Goal: Find specific page/section: Find specific page/section

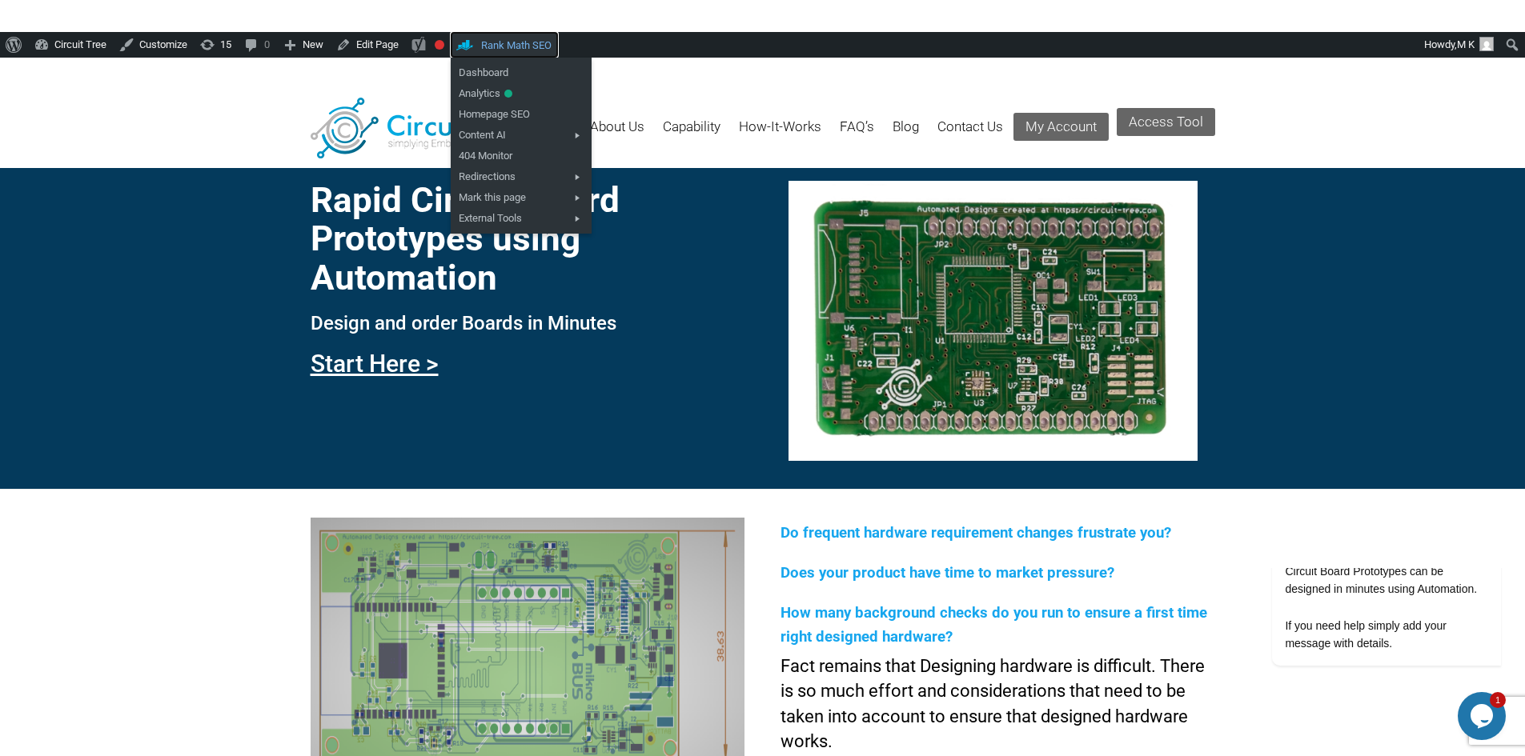
click at [500, 42] on span "Rank Math SEO" at bounding box center [516, 45] width 70 height 12
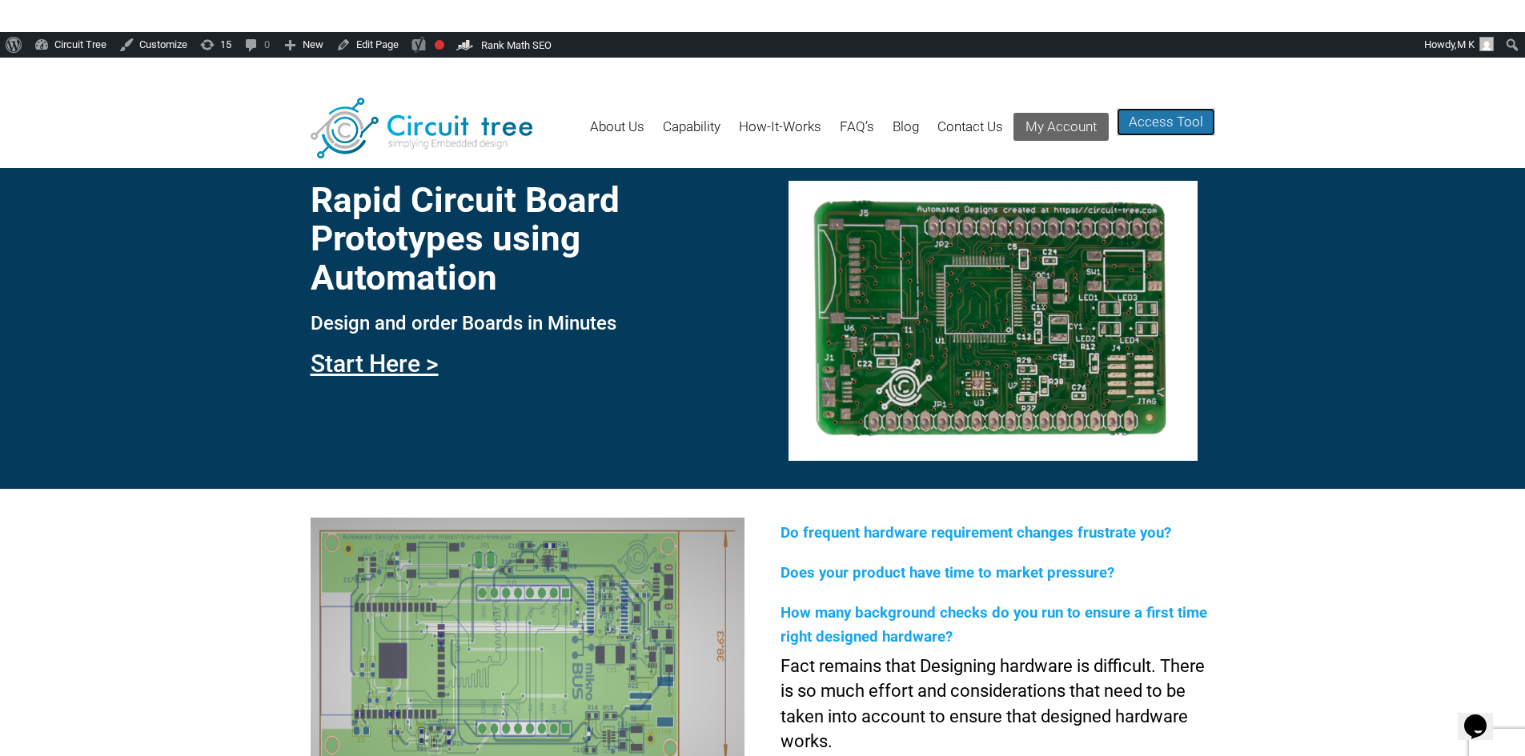
click at [1172, 116] on link "Access Tool" at bounding box center [1165, 122] width 98 height 28
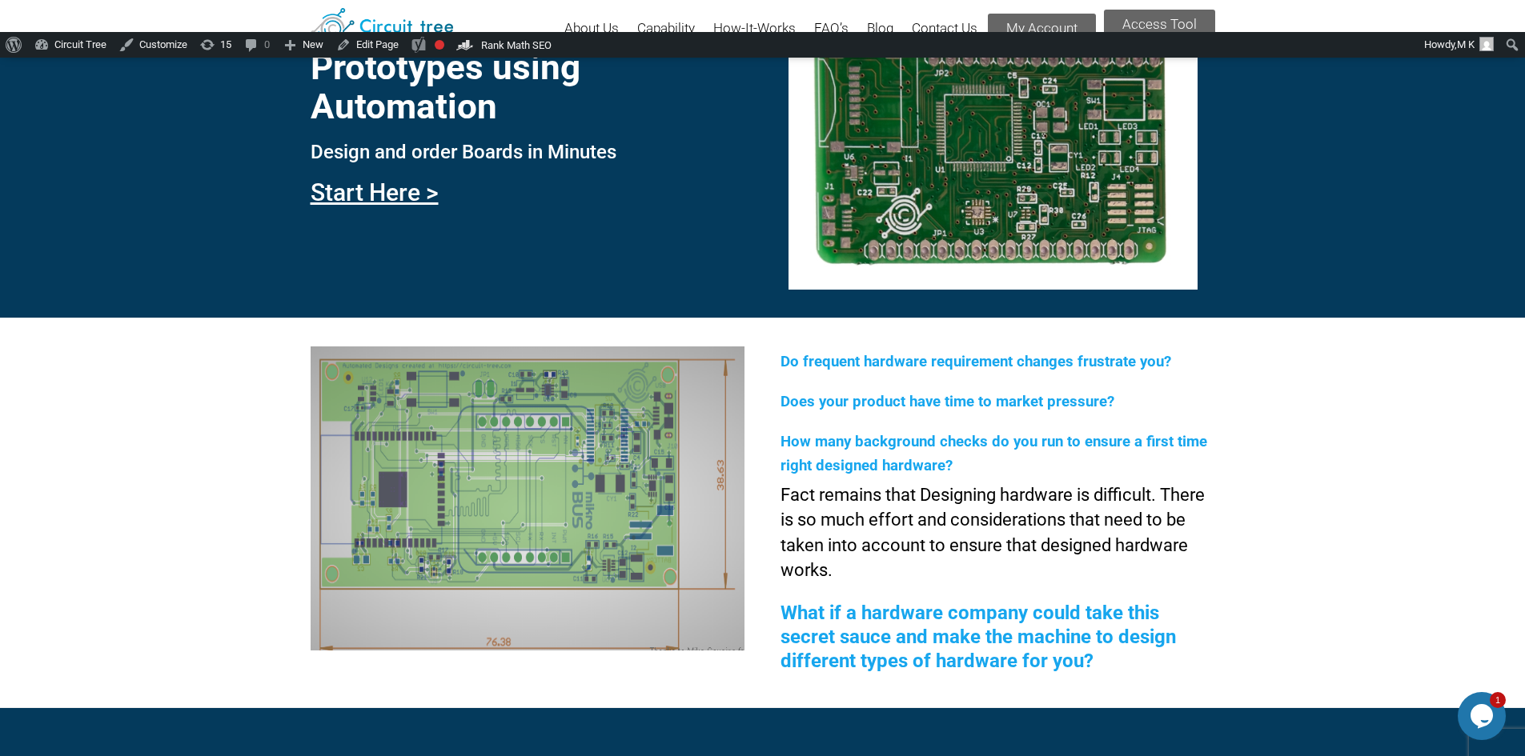
scroll to position [139, 0]
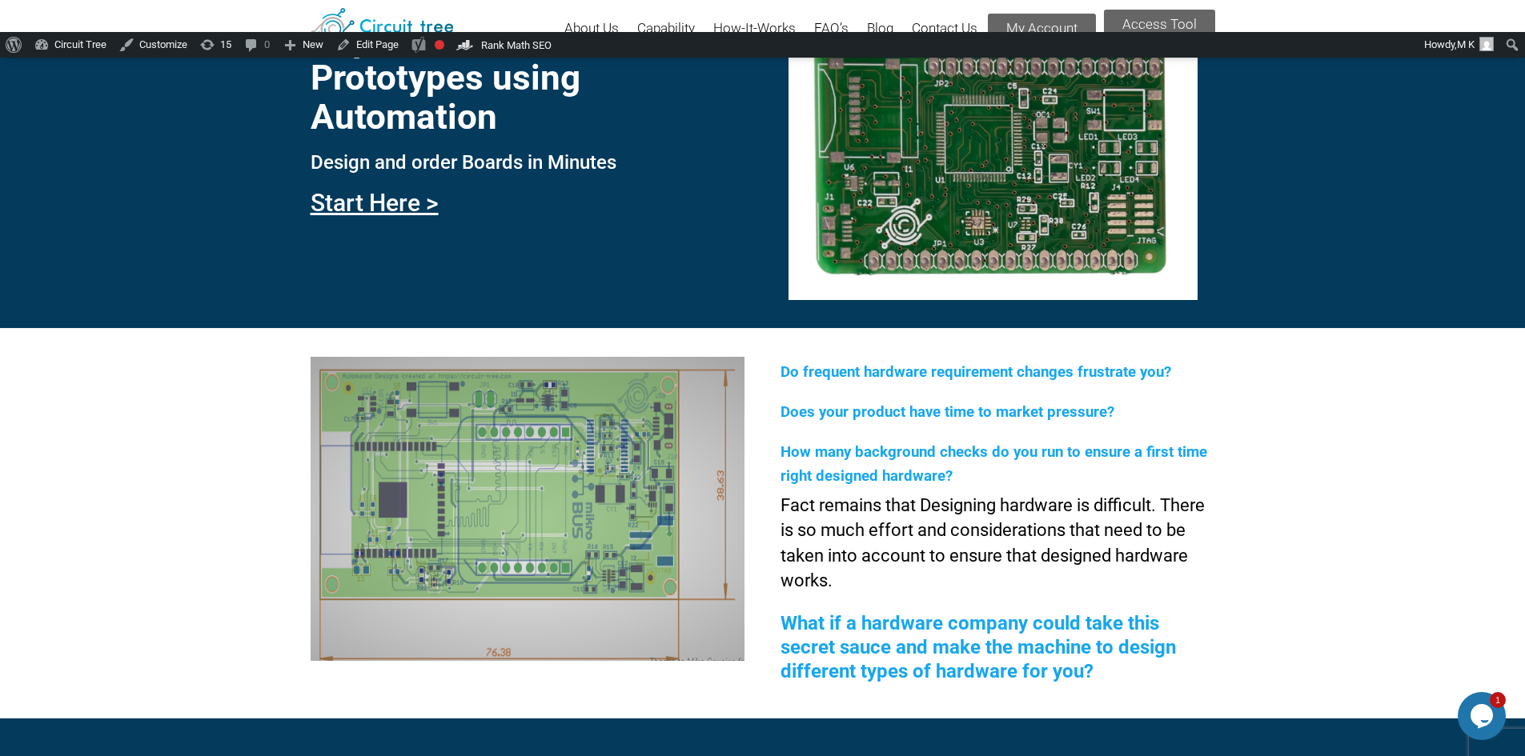
click at [822, 507] on p "Fact remains that Designing hardware is difficult. There is so much effort and …" at bounding box center [997, 543] width 434 height 101
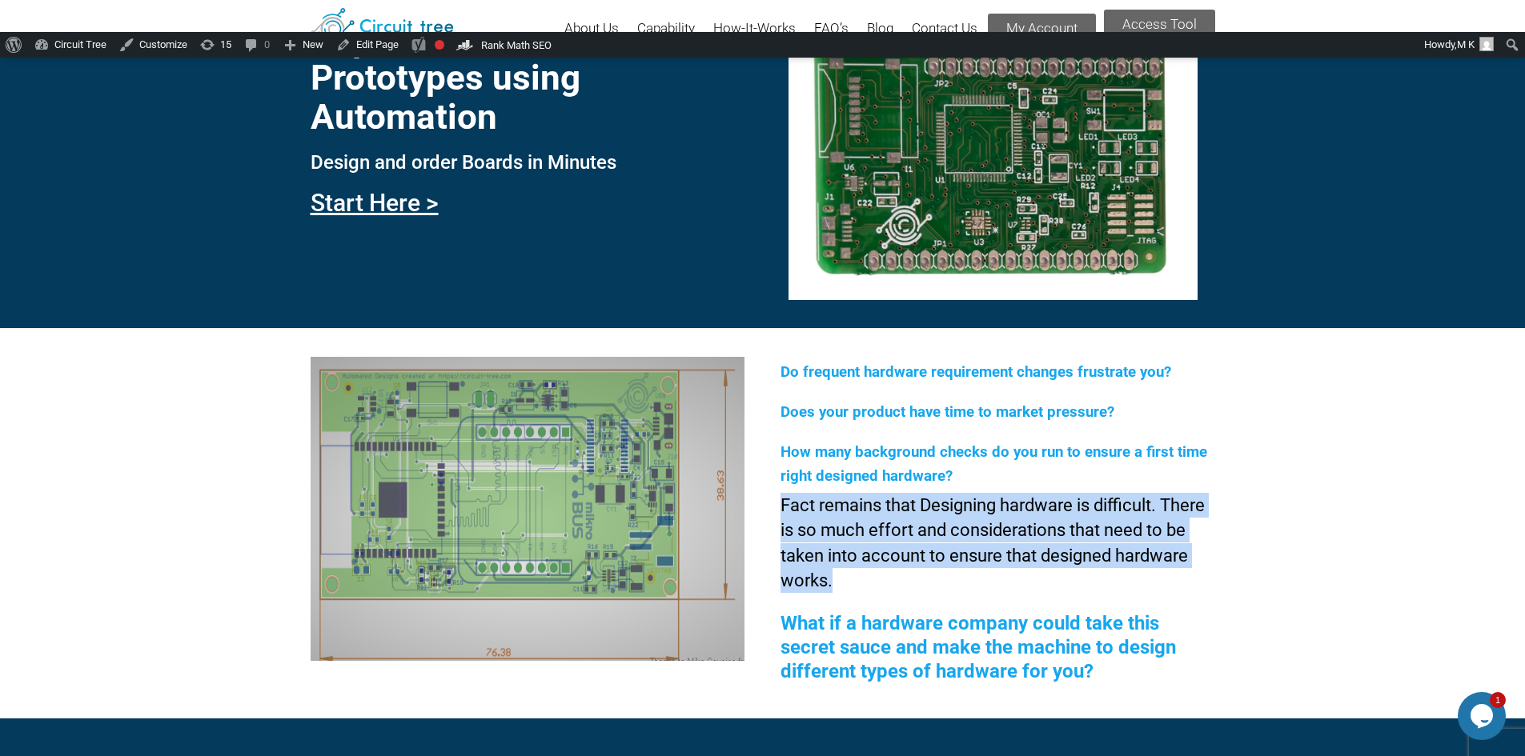
click at [822, 507] on p "Fact remains that Designing hardware is difficult. There is so much effort and …" at bounding box center [997, 543] width 434 height 101
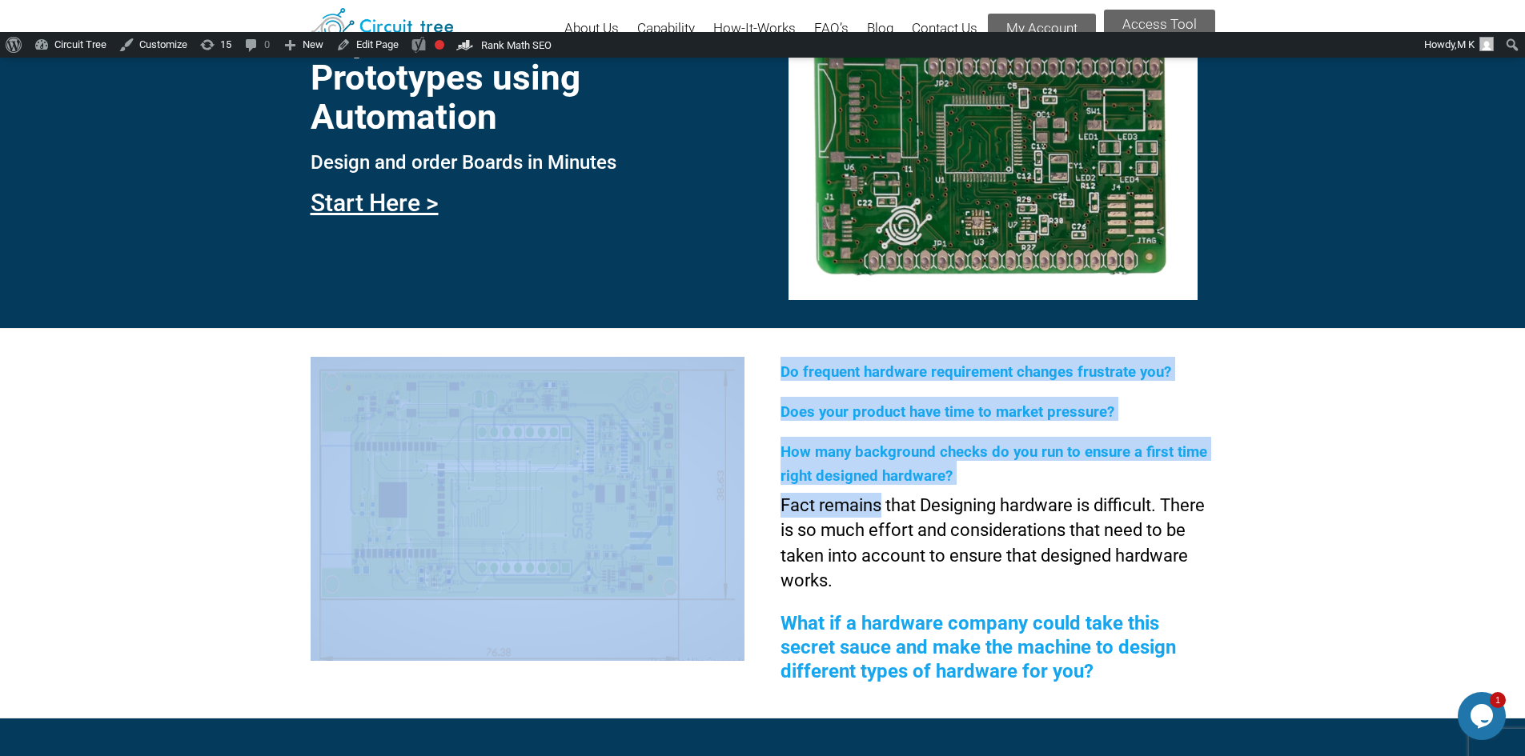
drag, startPoint x: 779, startPoint y: 505, endPoint x: 880, endPoint y: 510, distance: 101.8
click at [880, 510] on div "Do frequent hardware requirement changes frustrate you? Does your product have …" at bounding box center [762, 523] width 1525 height 390
click at [822, 509] on p "Fact remains that Designing hardware is difficult. There is so much effort and …" at bounding box center [997, 543] width 434 height 101
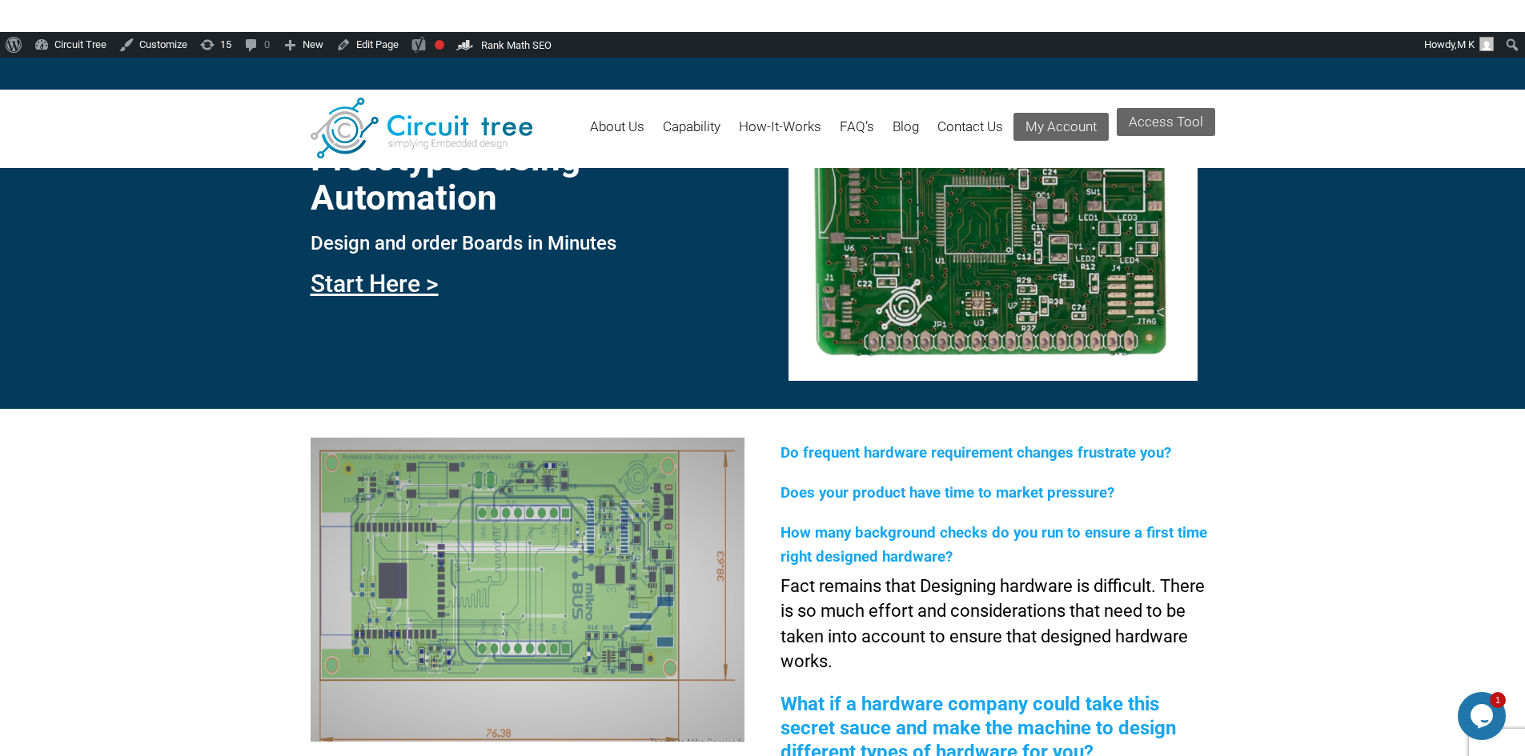
scroll to position [0, 0]
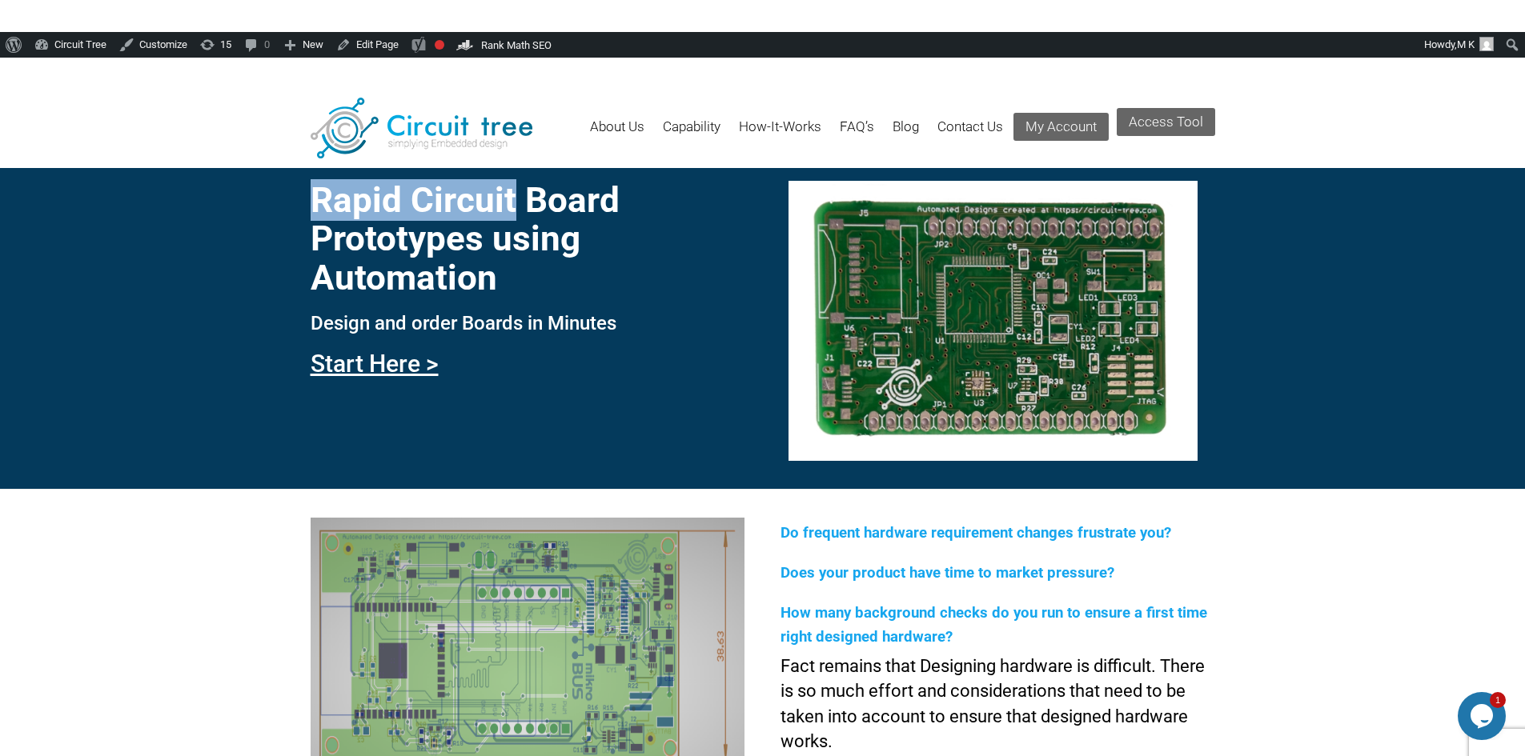
drag, startPoint x: 315, startPoint y: 198, endPoint x: 515, endPoint y: 205, distance: 200.2
click at [515, 205] on h1 "Rapid Circuit Board Prototypes using Automation" at bounding box center [528, 239] width 434 height 116
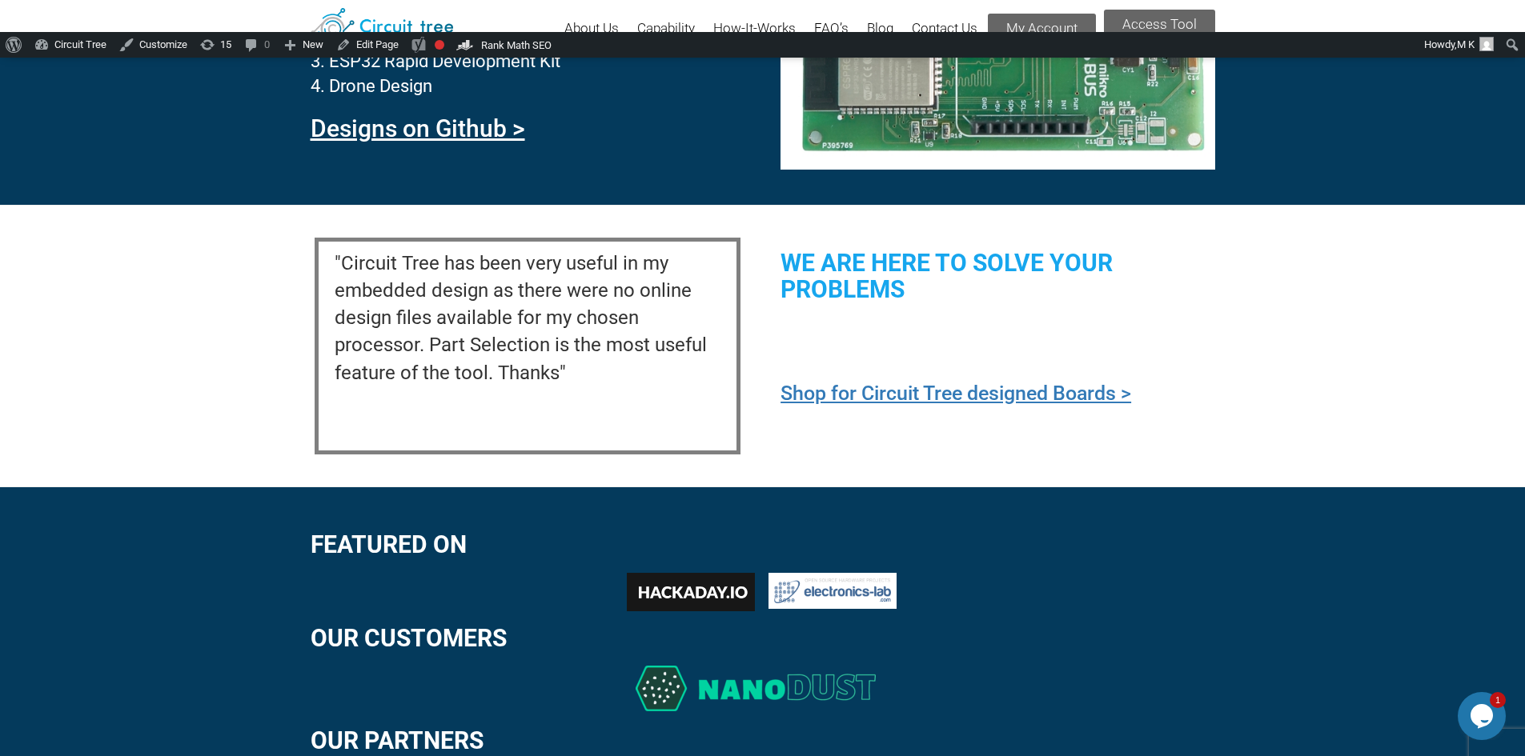
scroll to position [1739, 0]
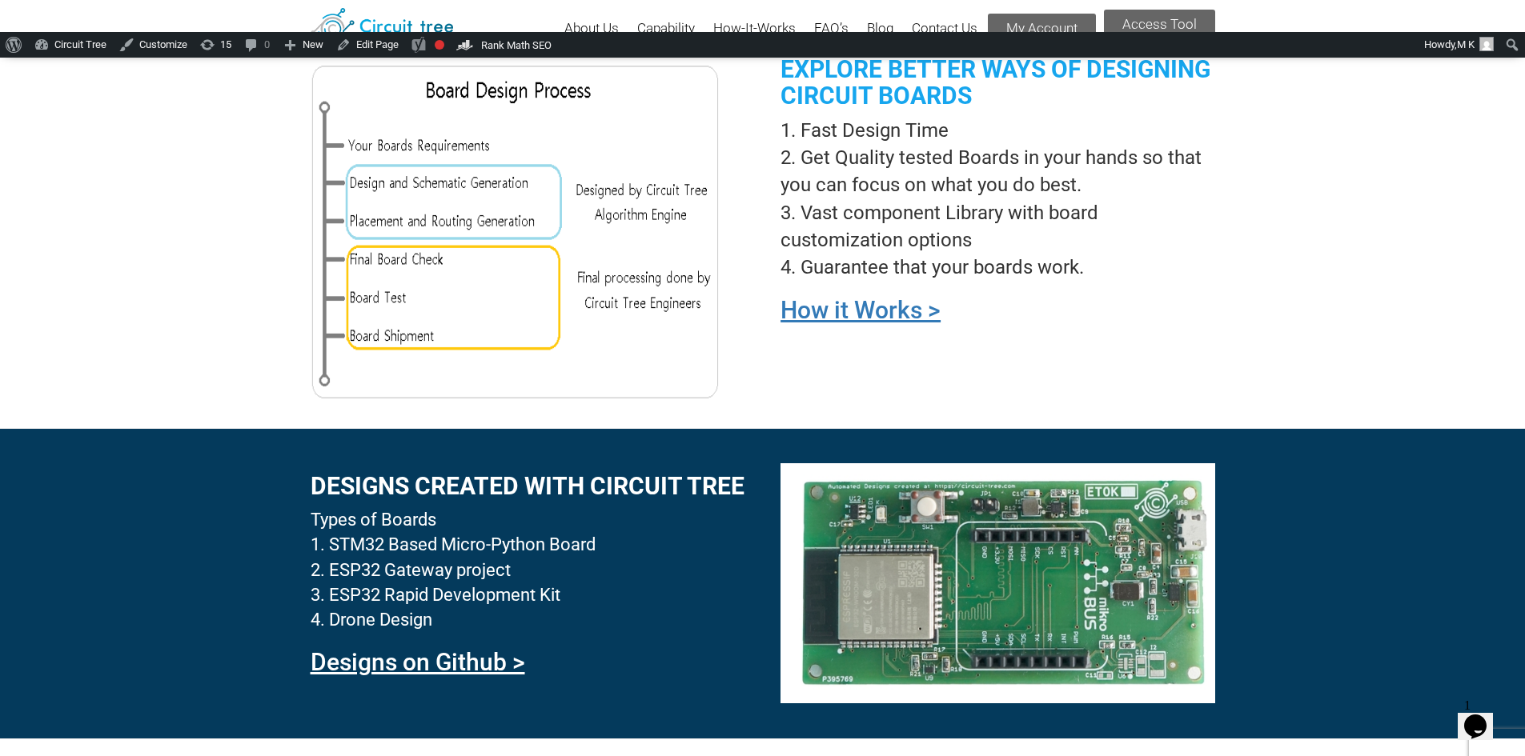
scroll to position [1259, 0]
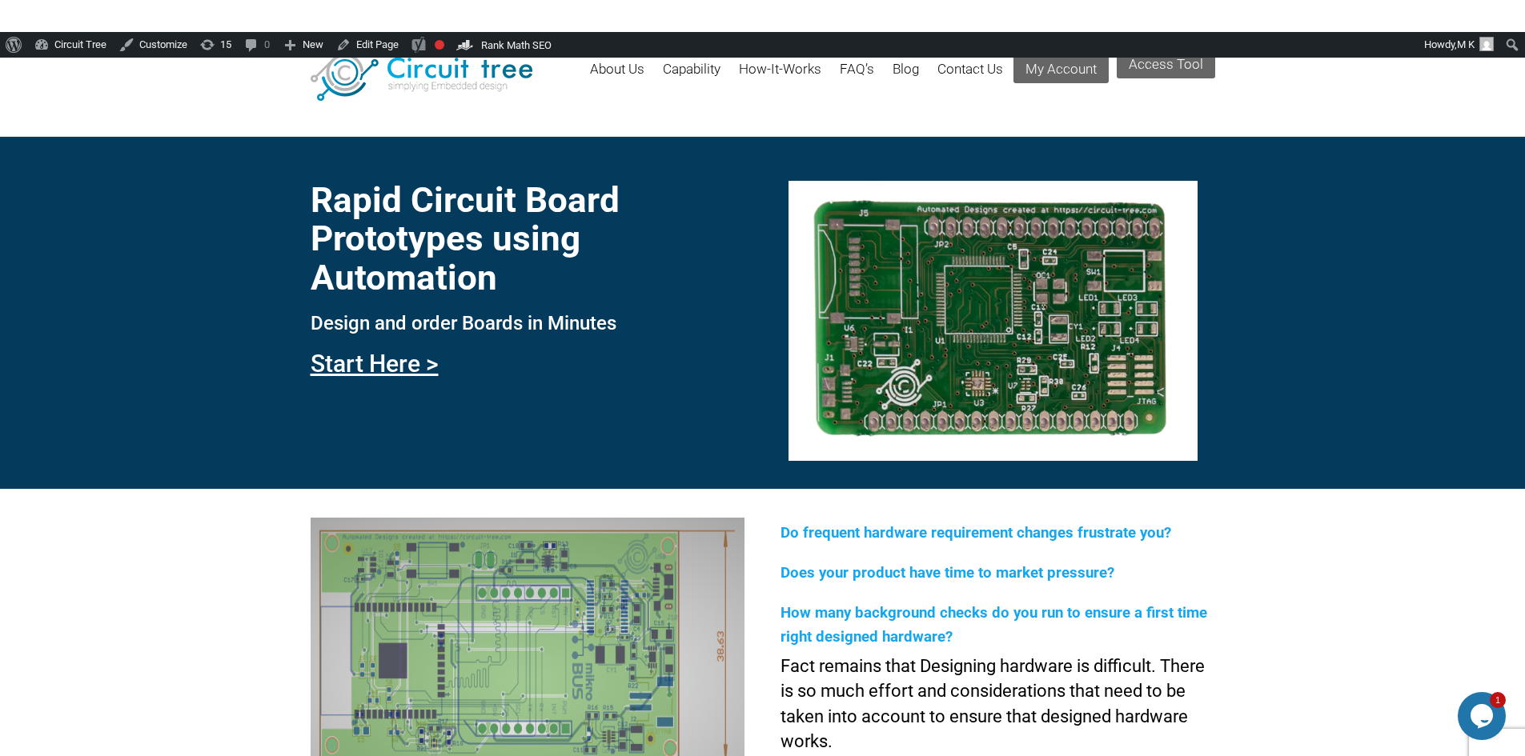
click at [645, 119] on div at bounding box center [762, 97] width 1525 height 78
click at [154, 45] on link "Customize" at bounding box center [153, 45] width 81 height 26
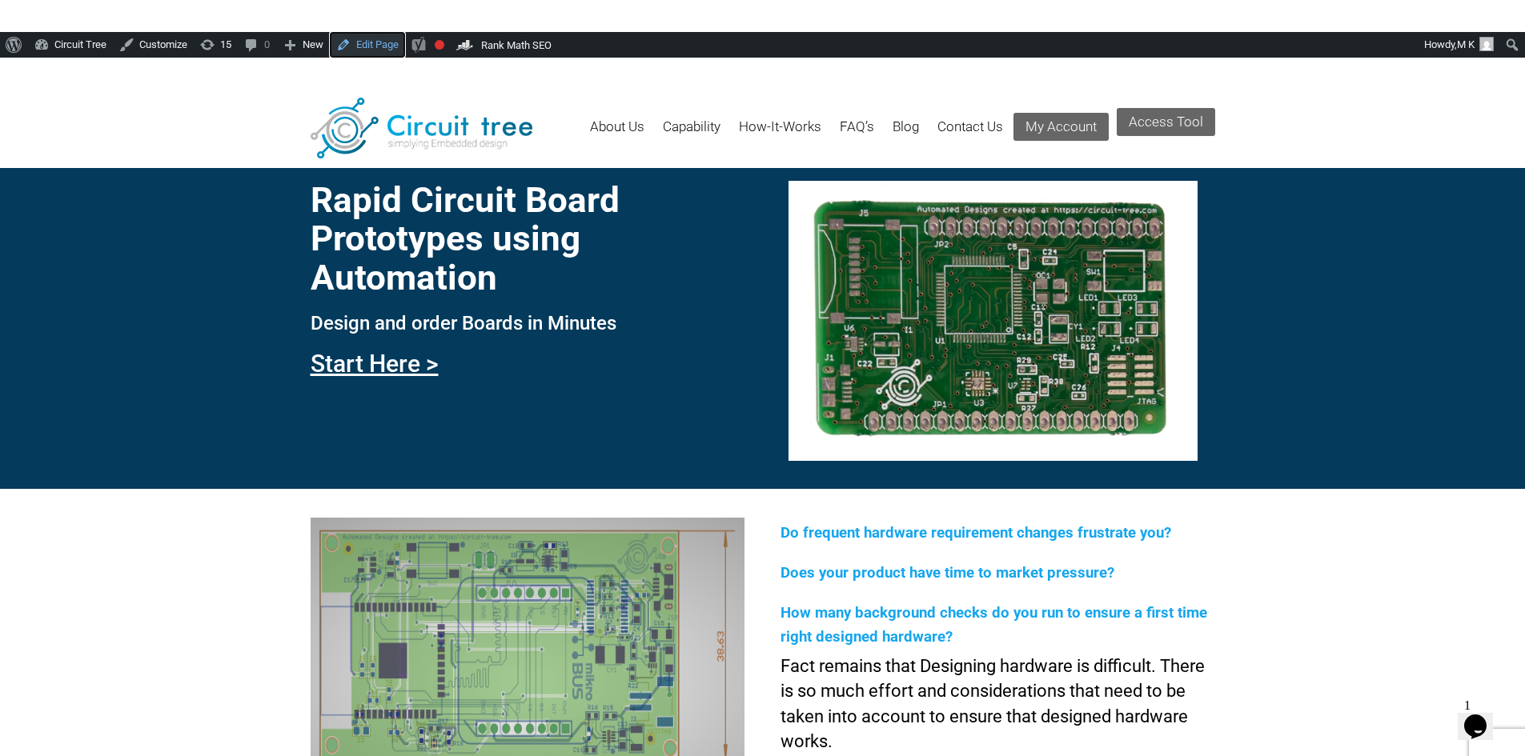
click at [375, 48] on link "Edit Page" at bounding box center [367, 45] width 75 height 26
click at [372, 43] on link "Edit Page" at bounding box center [367, 45] width 75 height 26
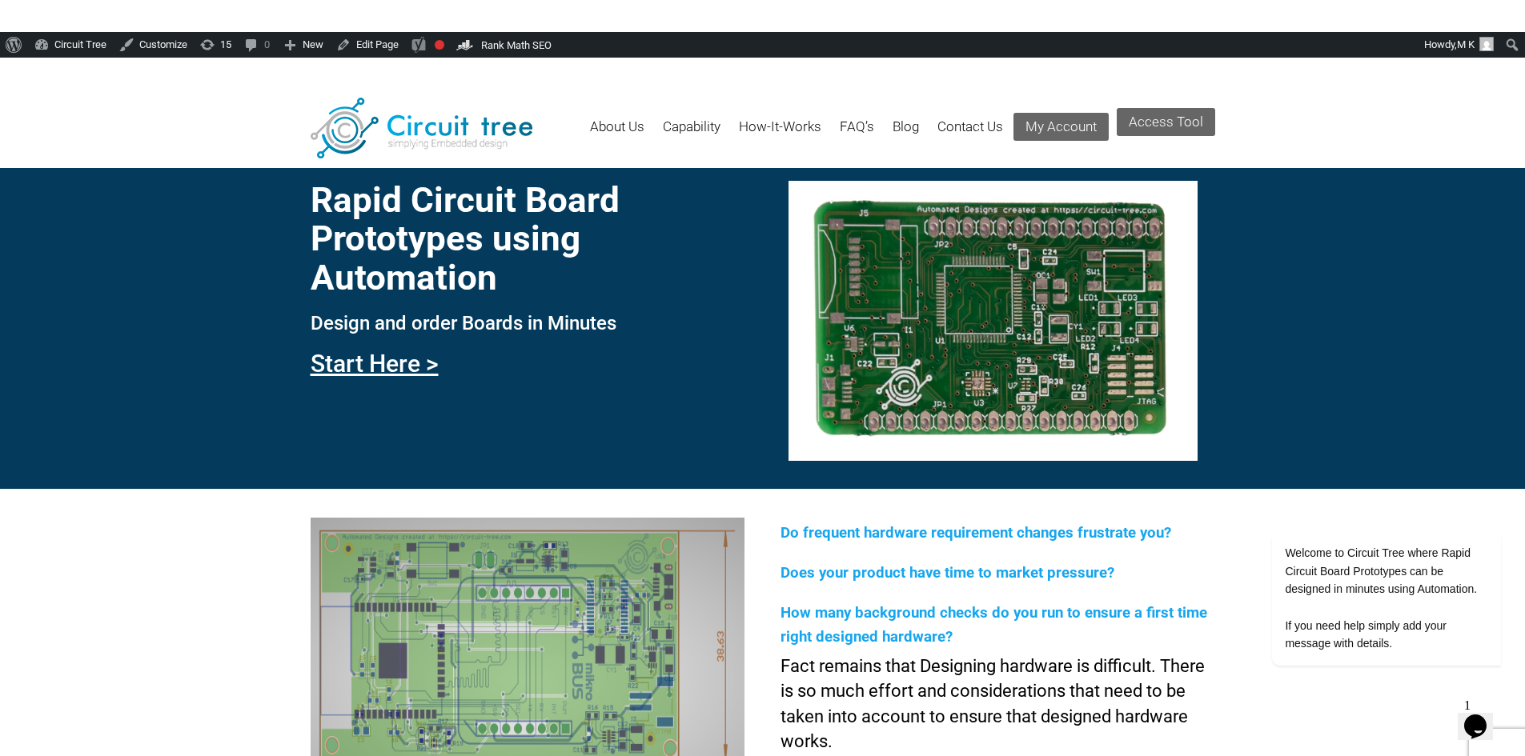
click at [570, 332] on h3 "Design and order Boards in Minutes" at bounding box center [528, 323] width 434 height 21
click at [362, 54] on link "Edit Page" at bounding box center [367, 45] width 75 height 26
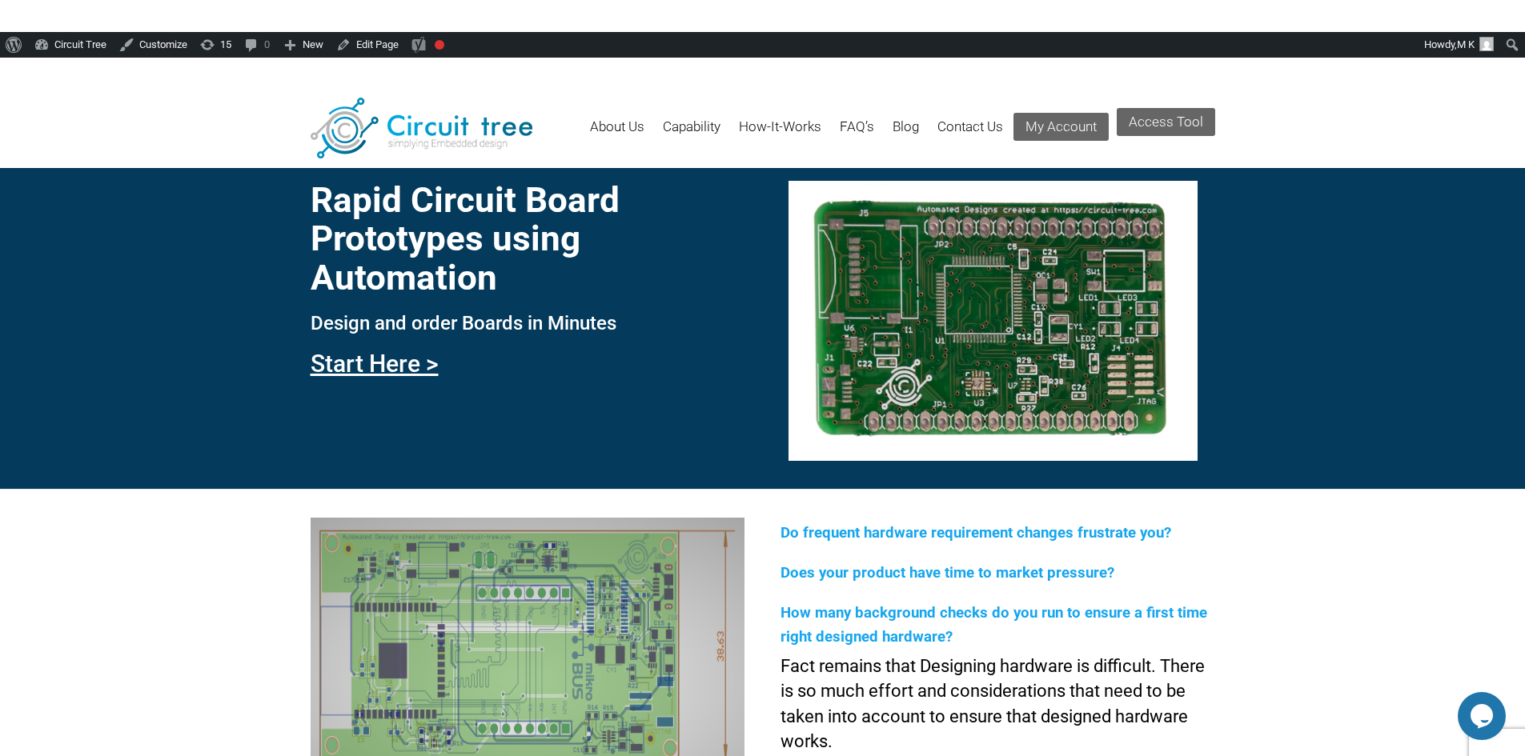
click at [739, 87] on div at bounding box center [762, 97] width 1525 height 78
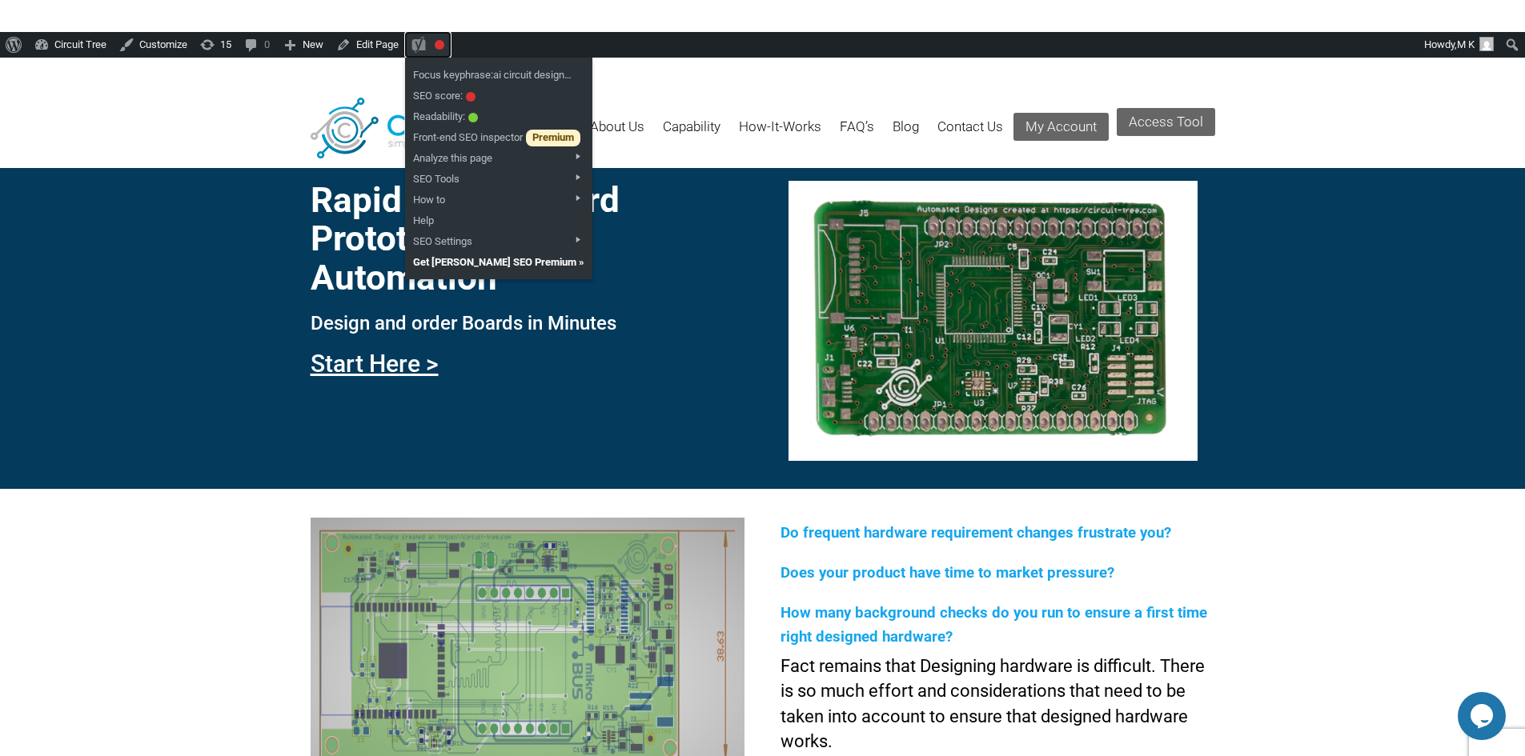
click at [422, 42] on div "SEO" at bounding box center [421, 44] width 21 height 24
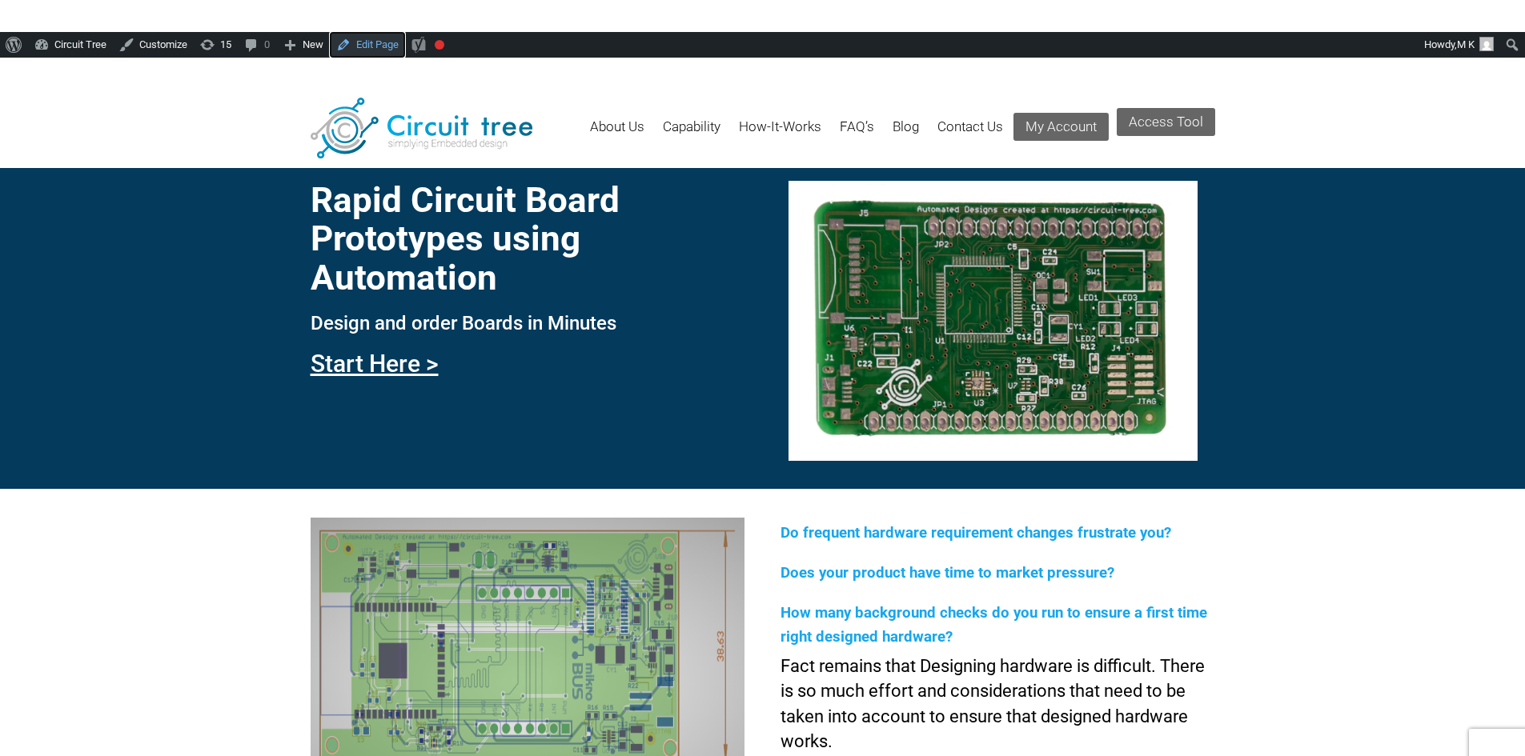
click at [367, 49] on link "Edit Page" at bounding box center [367, 45] width 75 height 26
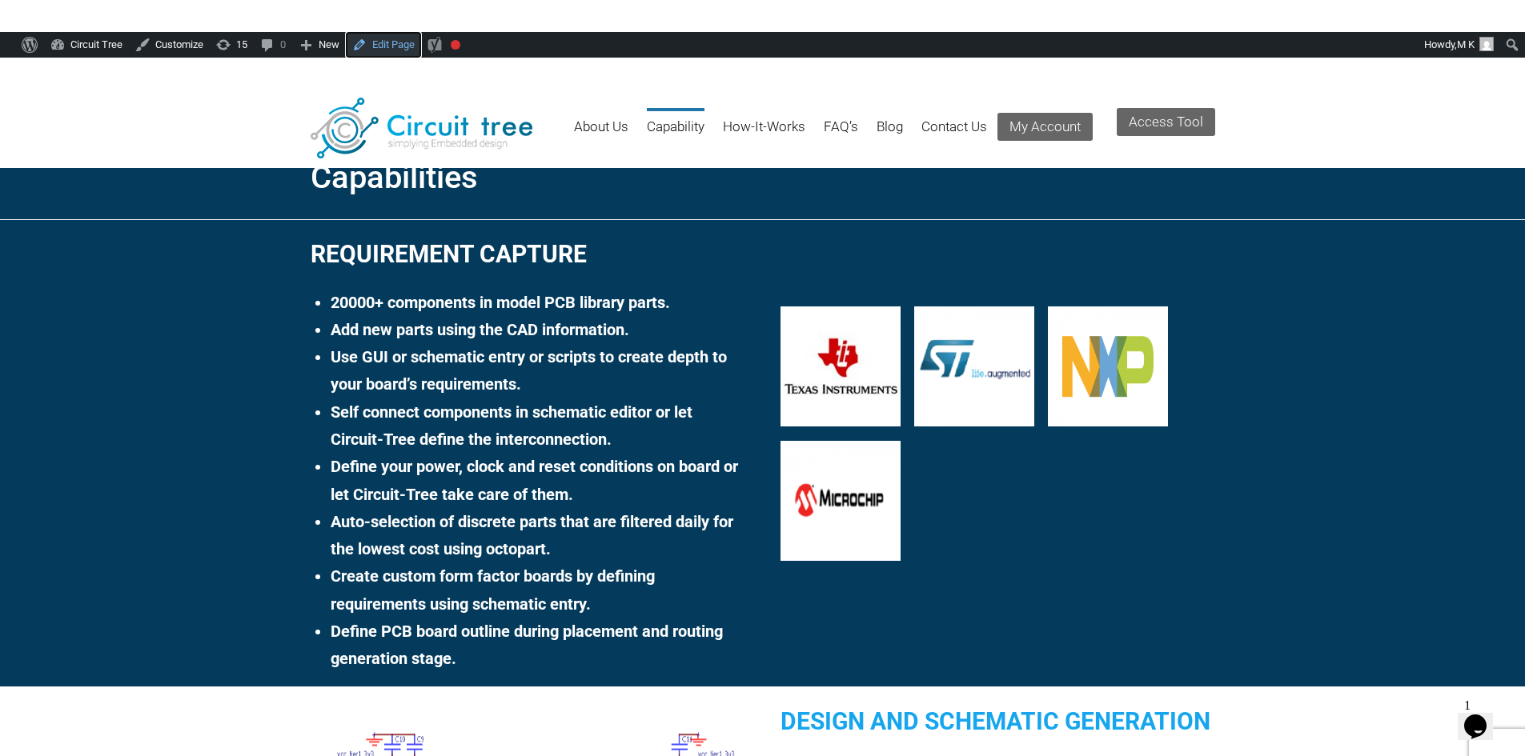
click at [381, 43] on link "Edit Page" at bounding box center [383, 45] width 75 height 26
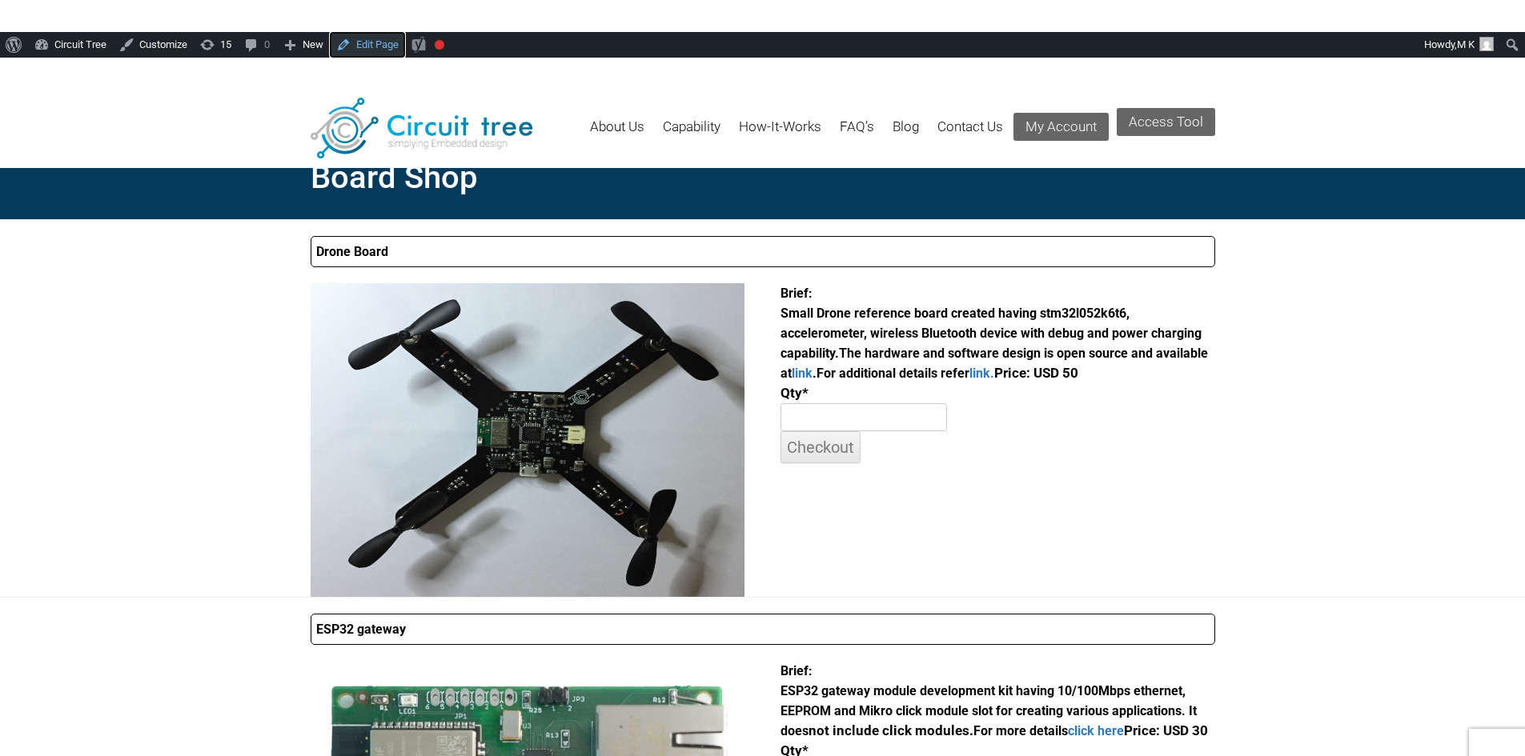
click at [364, 43] on link "Edit Page" at bounding box center [367, 45] width 75 height 26
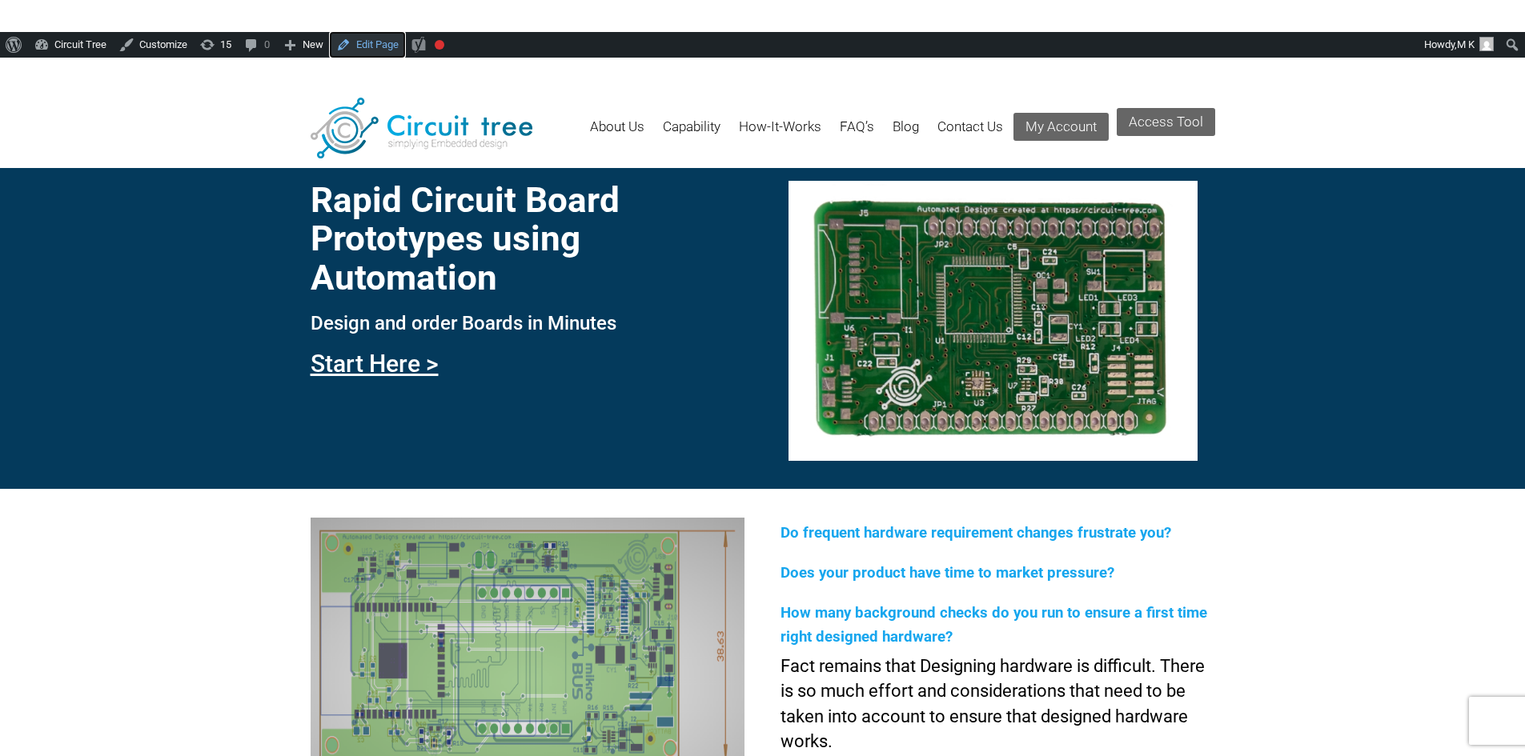
click at [356, 45] on link "Edit Page" at bounding box center [367, 45] width 75 height 26
